Goal: Information Seeking & Learning: Find specific fact

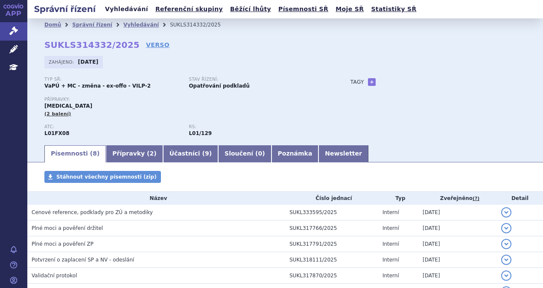
click at [125, 6] on link "Vyhledávání" at bounding box center [126, 9] width 48 height 12
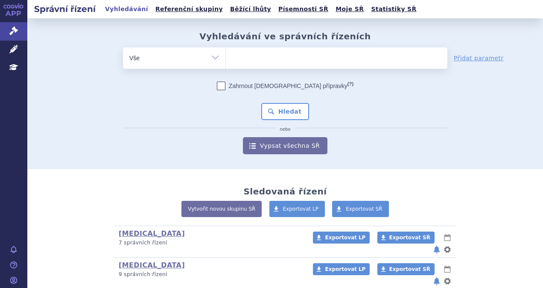
click at [262, 61] on ul at bounding box center [336, 56] width 221 height 18
click at [226, 61] on select at bounding box center [225, 57] width 0 height 21
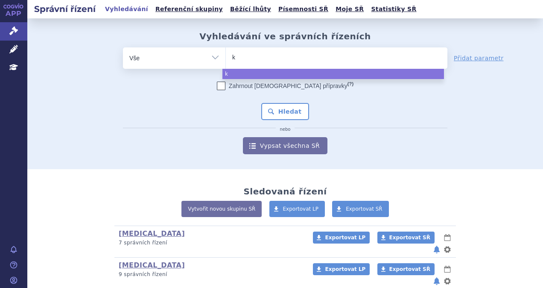
type input "ke"
type input "keyt"
type input "keytr"
type input "keytrud"
type input "[MEDICAL_DATA]"
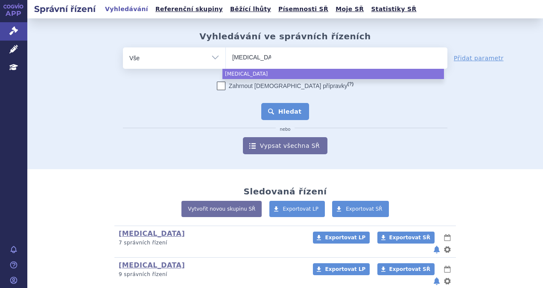
select select "[MEDICAL_DATA]"
click at [279, 113] on button "Hledat" at bounding box center [285, 111] width 48 height 17
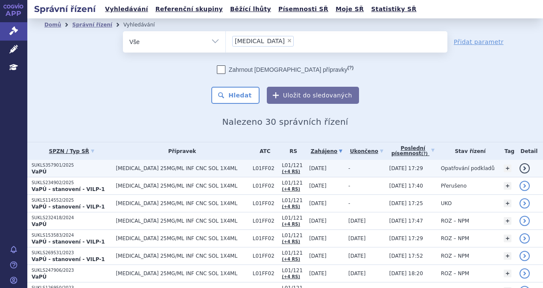
click at [145, 166] on span "KEYTRUDA 25MG/ML INF CNC SOL 1X4ML" at bounding box center [182, 168] width 132 height 6
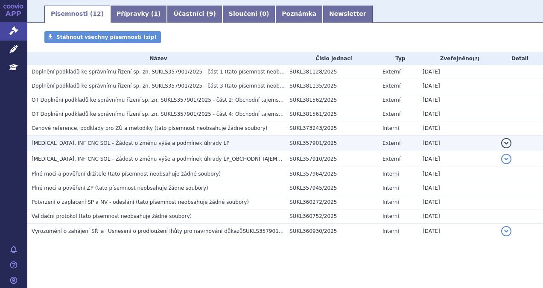
scroll to position [133, 0]
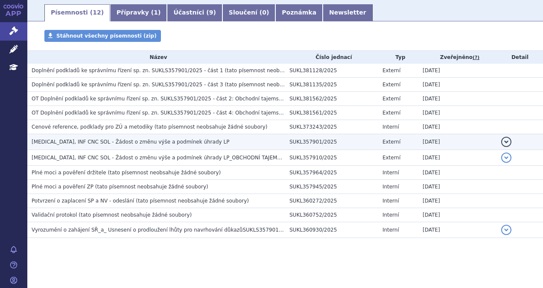
click at [132, 146] on td "KEYTRUDA, INF CNC SOL - Žádost o změnu výše a podmínek úhrady LP" at bounding box center [156, 142] width 258 height 16
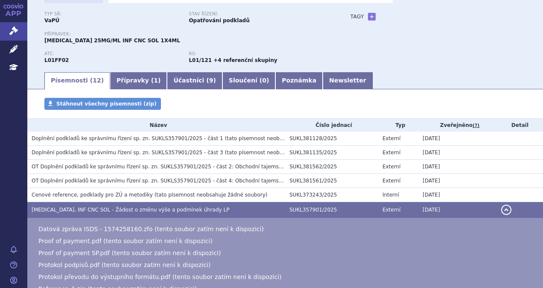
scroll to position [5, 0]
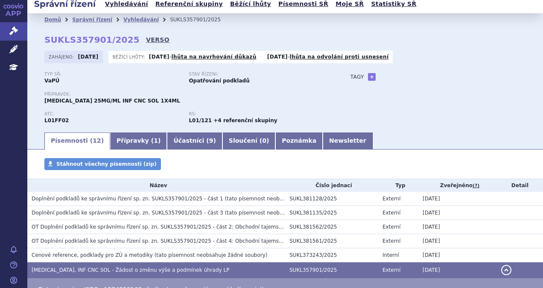
click at [146, 40] on link "VERSO" at bounding box center [157, 39] width 23 height 9
drag, startPoint x: 123, startPoint y: 38, endPoint x: 45, endPoint y: 41, distance: 78.2
click at [45, 41] on div "Domů Správní řízení Vyhledávání SUKLS357901/2025 SUKLS357901/2025 VERSO Zahájen…" at bounding box center [284, 78] width 515 height 105
copy h2 "SUKLS357901/2025 VERSO"
